Goal: Check status: Check status

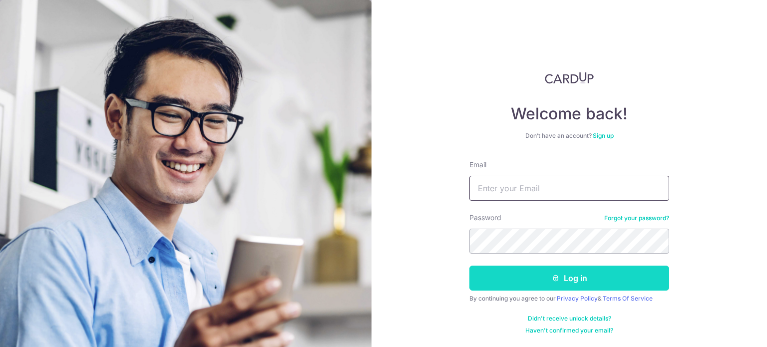
type input "[PERSON_NAME][EMAIL_ADDRESS][PERSON_NAME][DOMAIN_NAME]"
click at [553, 281] on icon "submit" at bounding box center [556, 278] width 8 height 8
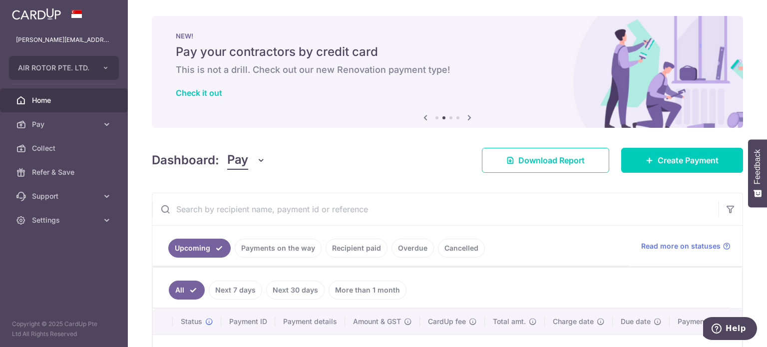
click at [285, 251] on link "Payments on the way" at bounding box center [278, 248] width 87 height 19
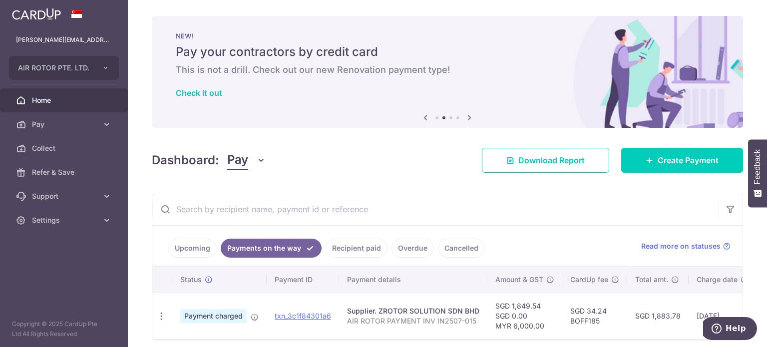
scroll to position [44, 0]
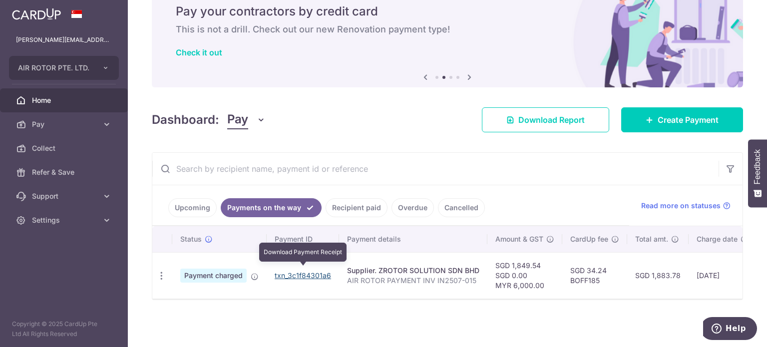
click at [315, 274] on link "txn_3c1f84301a6" at bounding box center [303, 275] width 56 height 8
